Goal: Information Seeking & Learning: Check status

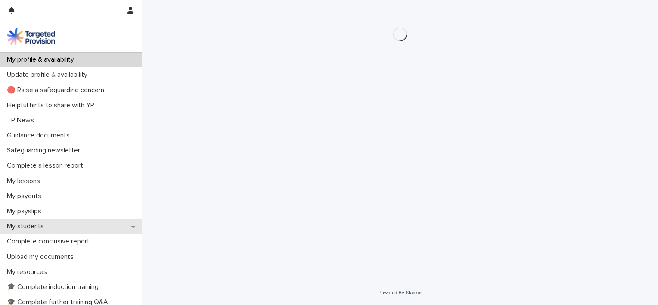
click at [32, 231] on div "My students" at bounding box center [71, 226] width 142 height 15
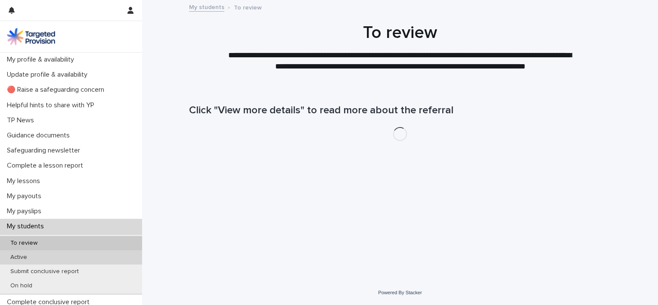
click at [31, 255] on p "Active" at bounding box center [18, 257] width 31 height 7
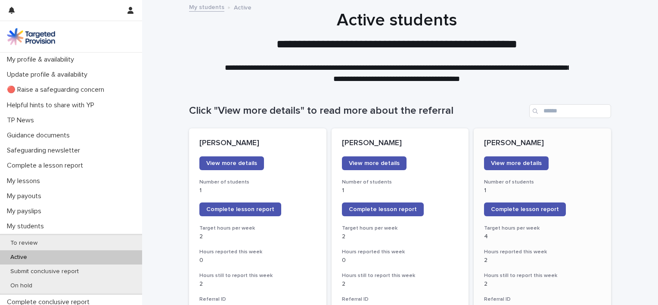
click at [515, 145] on p "[PERSON_NAME]" at bounding box center [542, 143] width 117 height 9
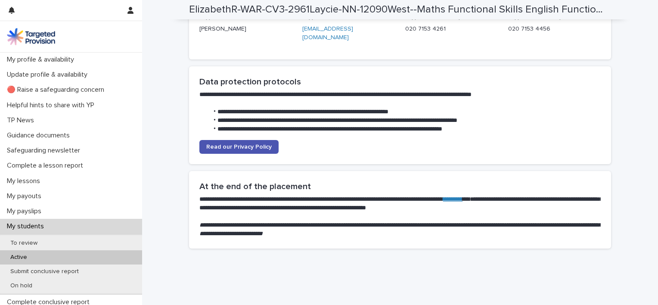
scroll to position [1943, 0]
